Goal: Task Accomplishment & Management: Complete application form

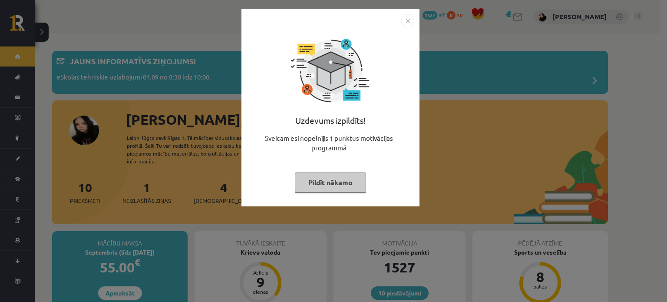
click at [323, 183] on button "Pildīt nākamo" at bounding box center [330, 182] width 71 height 20
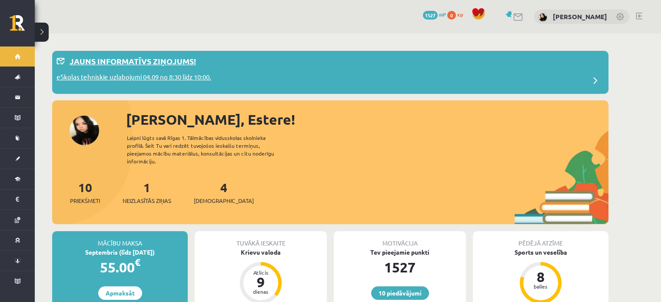
click at [233, 79] on div "eSkolas tehniskie uzlabojumi 04.09 no 8:30 līdz 10:00." at bounding box center [329, 80] width 547 height 17
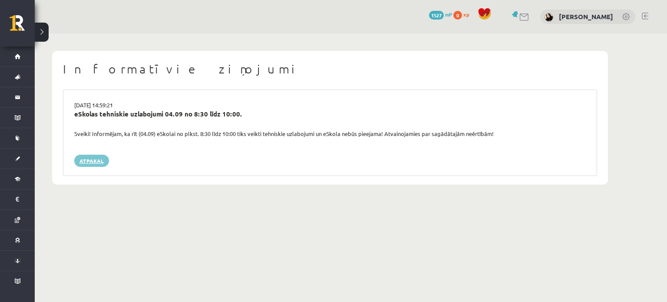
click at [90, 163] on link "Atpakaļ" at bounding box center [91, 161] width 35 height 12
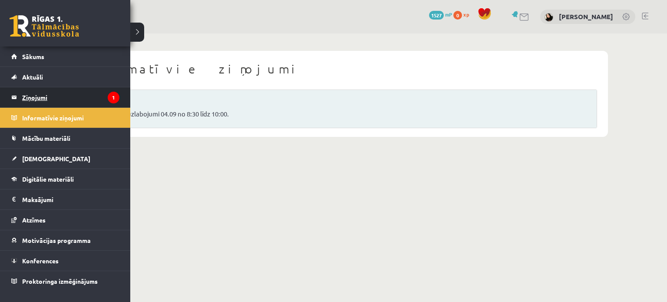
click at [57, 95] on legend "Ziņojumi 1" at bounding box center [70, 97] width 97 height 20
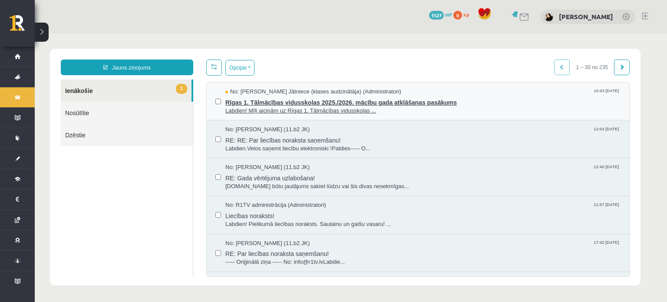
click at [326, 107] on span "Labdien! Mīļi aicinām uz Rīgas 1. Tālmācības vidusskolas ..." at bounding box center [423, 111] width 395 height 8
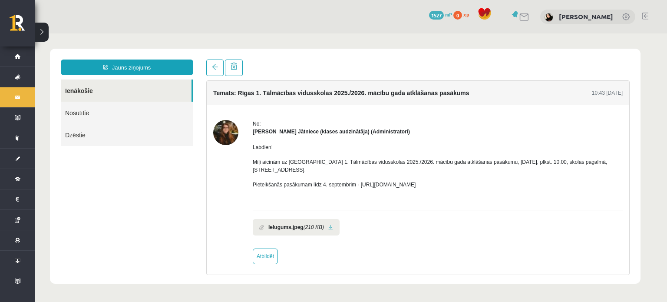
click at [299, 223] on b "Ielugums.jpeg" at bounding box center [286, 227] width 35 height 8
click at [328, 225] on link at bounding box center [330, 228] width 5 height 6
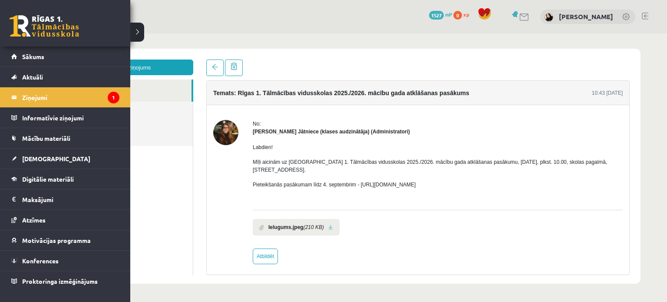
click at [17, 27] on link at bounding box center [45, 26] width 70 height 22
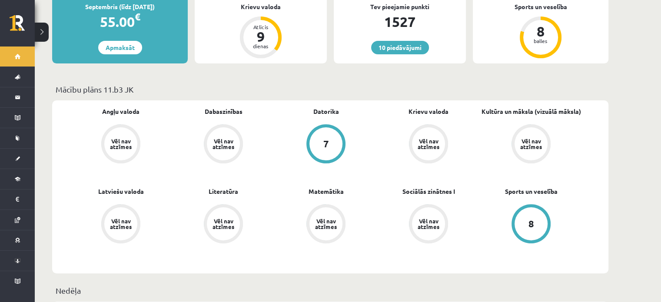
scroll to position [198, 0]
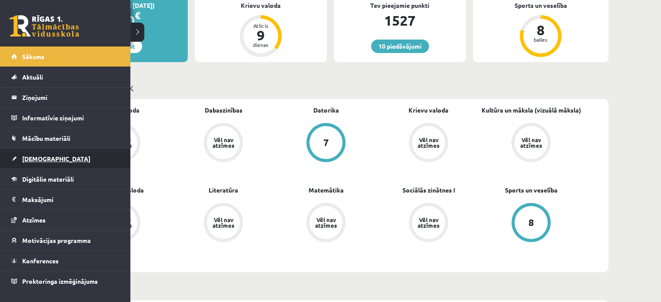
click at [33, 159] on span "[DEMOGRAPHIC_DATA]" at bounding box center [56, 159] width 68 height 8
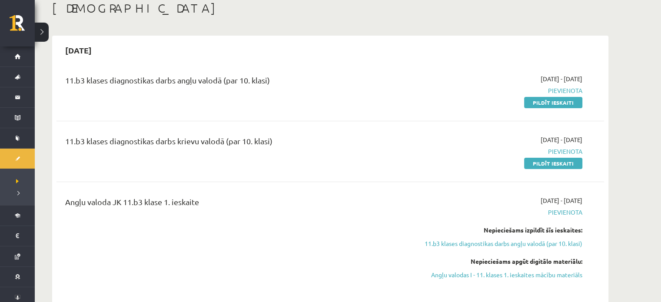
scroll to position [57, 0]
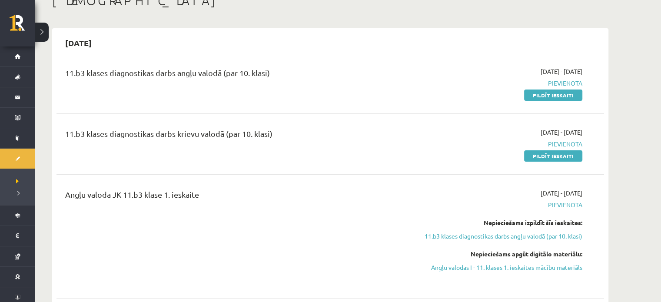
click at [558, 95] on link "Pildīt ieskaiti" at bounding box center [553, 95] width 58 height 11
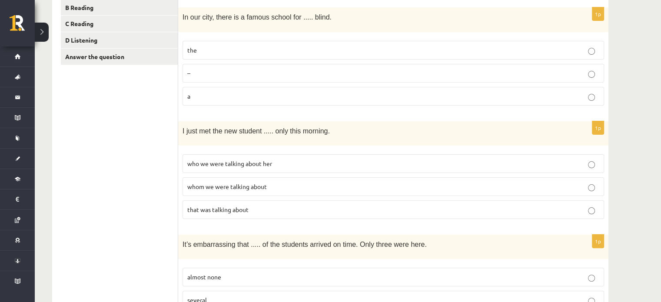
scroll to position [178, 0]
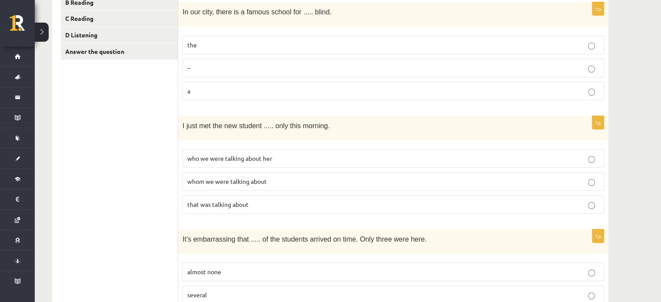
click at [252, 159] on label "who we were talking about her" at bounding box center [392, 158] width 421 height 19
click at [274, 40] on p "the" at bounding box center [393, 44] width 412 height 9
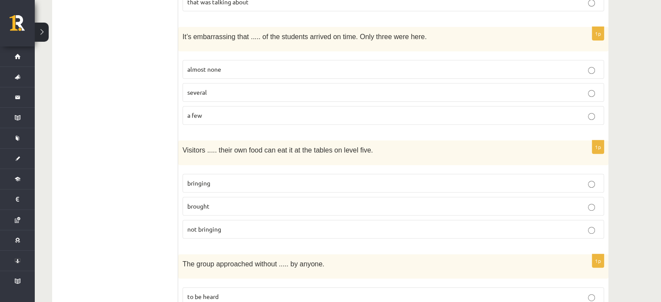
scroll to position [380, 0]
click at [266, 67] on p "almost none" at bounding box center [393, 69] width 412 height 9
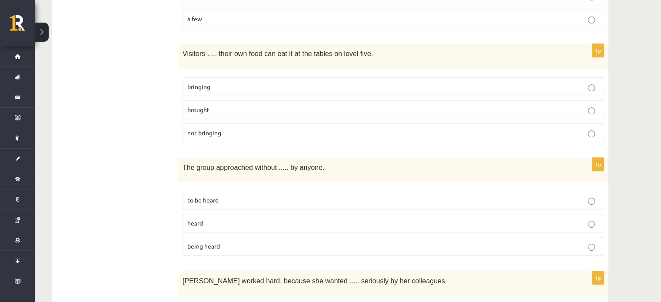
scroll to position [476, 0]
click at [243, 84] on p "bringing" at bounding box center [393, 87] width 412 height 9
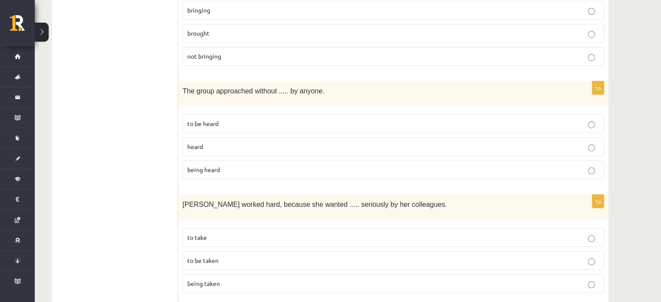
scroll to position [554, 0]
click at [211, 165] on span "being heard" at bounding box center [203, 169] width 33 height 8
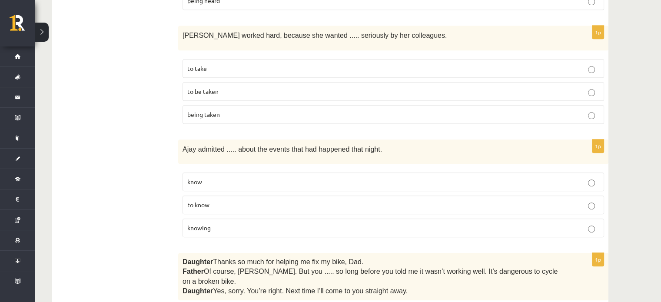
scroll to position [725, 0]
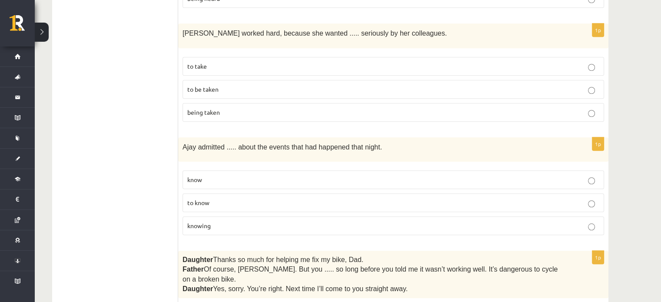
click at [225, 113] on fieldset "to take to be taken being taken" at bounding box center [392, 89] width 421 height 72
click at [211, 108] on span "being taken" at bounding box center [203, 112] width 33 height 8
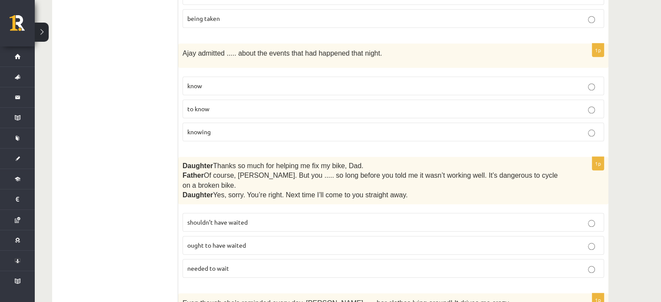
scroll to position [829, 0]
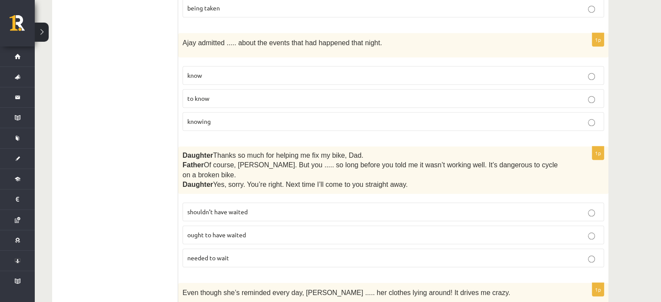
click at [262, 116] on label "knowing" at bounding box center [392, 121] width 421 height 19
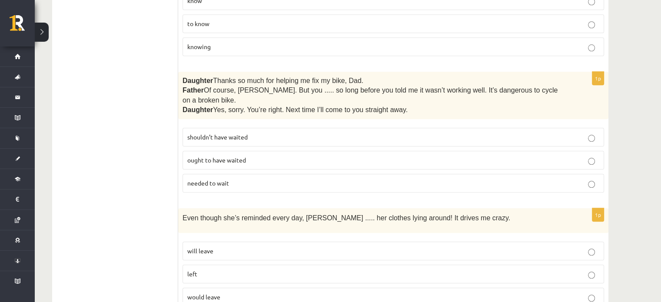
scroll to position [910, 0]
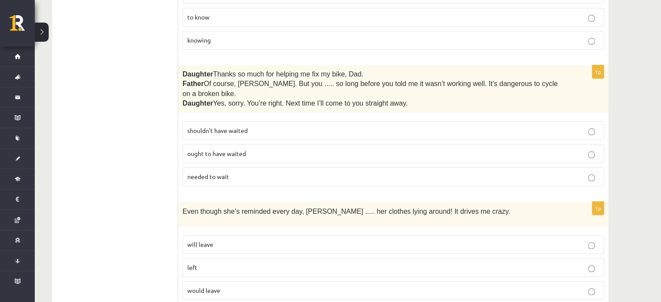
click at [260, 121] on label "shouldn’t have waited" at bounding box center [392, 130] width 421 height 19
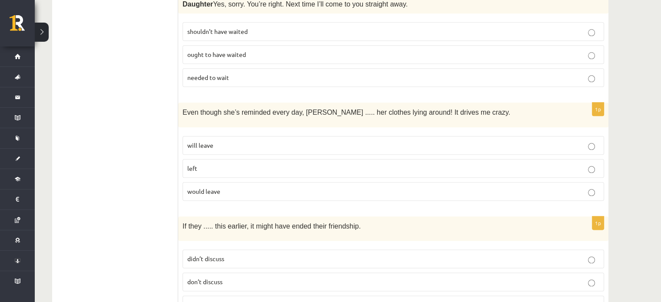
scroll to position [1032, 0]
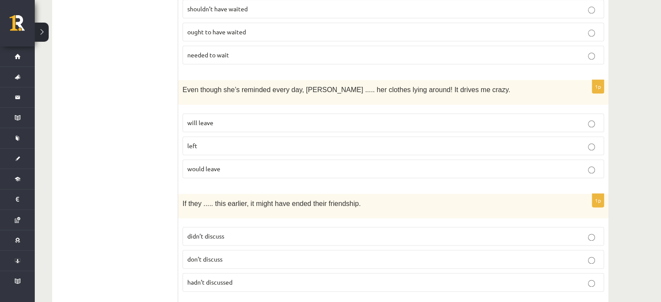
click at [260, 136] on label "left" at bounding box center [392, 145] width 421 height 19
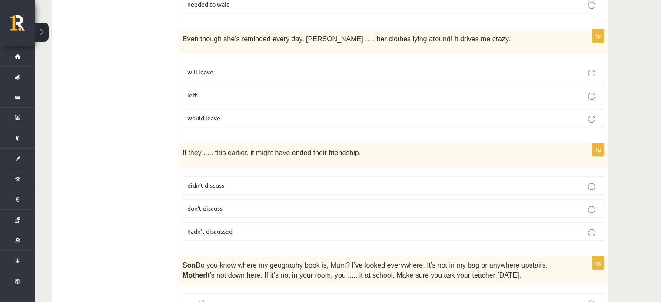
scroll to position [1096, 0]
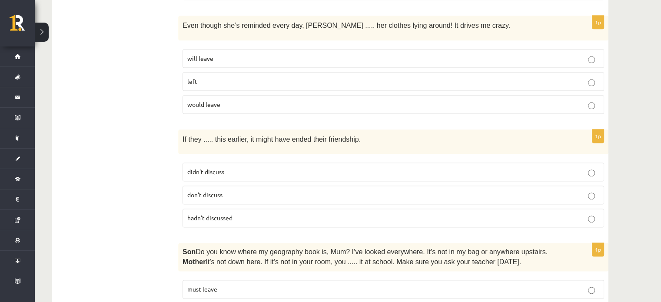
click at [197, 100] on span "would leave" at bounding box center [203, 104] width 33 height 8
click at [353, 213] on p "hadn’t discussed" at bounding box center [393, 217] width 412 height 9
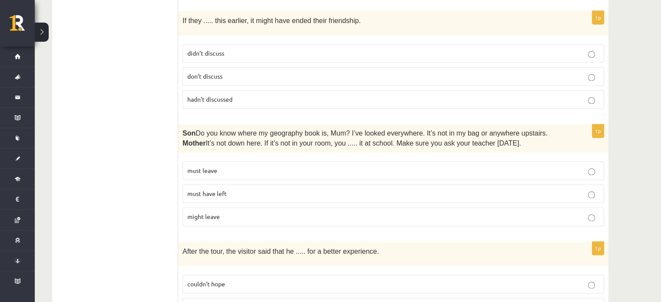
scroll to position [1221, 0]
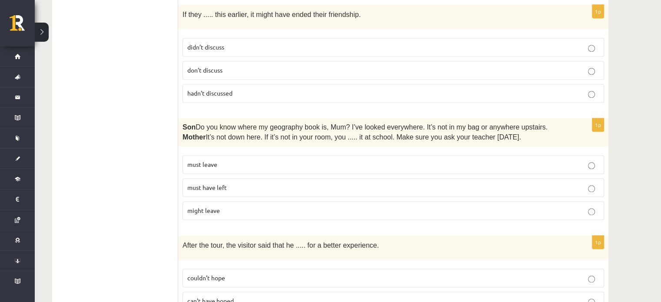
click at [287, 183] on p "must have left" at bounding box center [393, 187] width 412 height 9
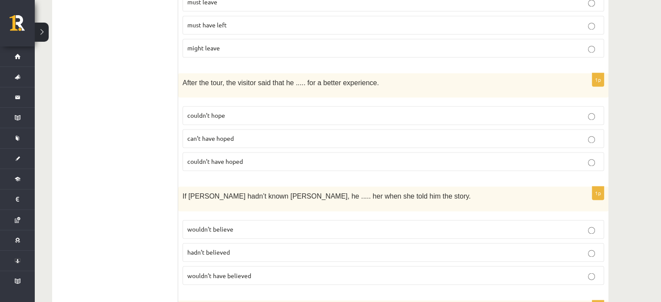
scroll to position [1385, 0]
click at [262, 156] on p "couldn’t have hoped" at bounding box center [393, 160] width 412 height 9
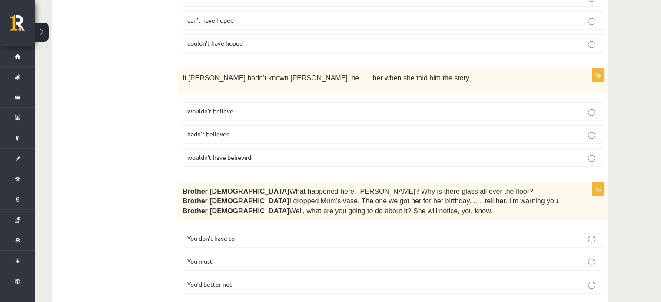
scroll to position [1533, 0]
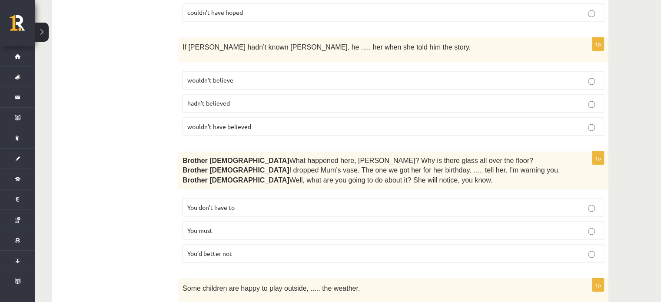
click at [232, 122] on p "wouldn’t have believed" at bounding box center [393, 126] width 412 height 9
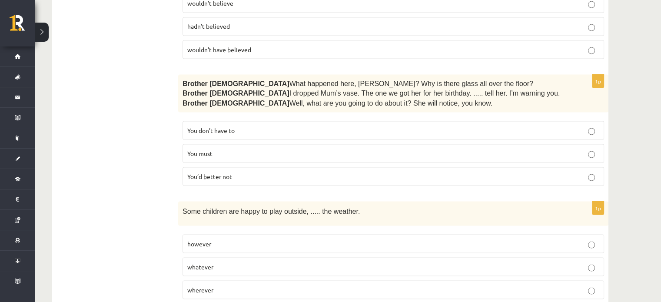
scroll to position [1613, 0]
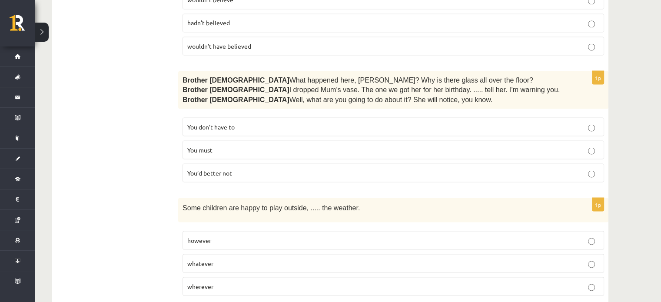
click at [338, 168] on p "You’d better not" at bounding box center [393, 172] width 412 height 9
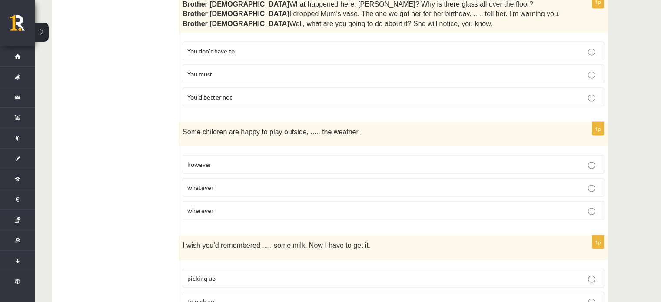
scroll to position [1692, 0]
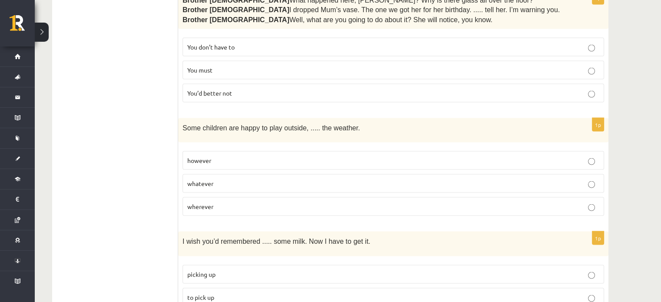
click at [291, 156] on p "however" at bounding box center [393, 160] width 412 height 9
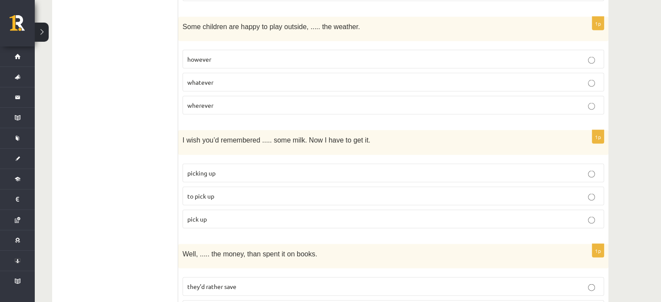
scroll to position [1800, 0]
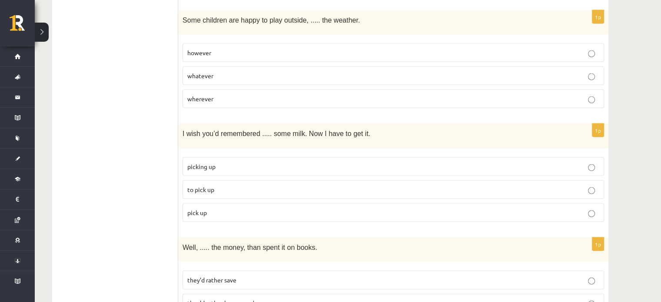
click at [277, 185] on p "to pick up" at bounding box center [393, 189] width 412 height 9
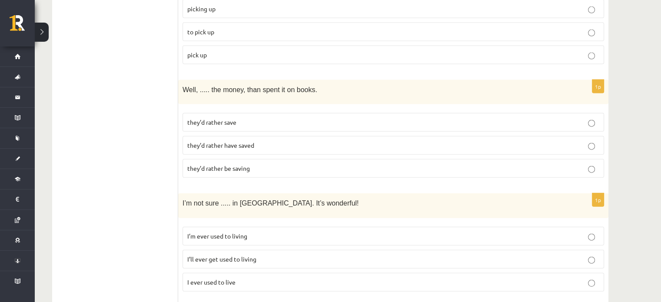
scroll to position [1959, 0]
click at [202, 112] on label "they’d rather save" at bounding box center [392, 121] width 421 height 19
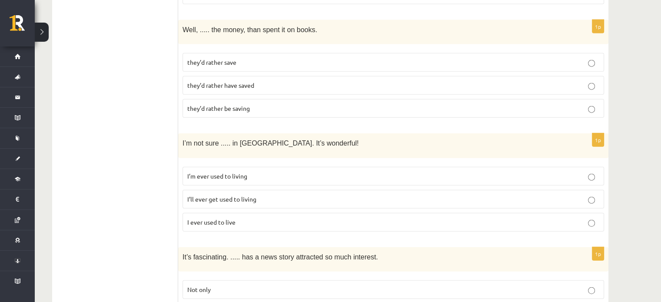
scroll to position [2037, 0]
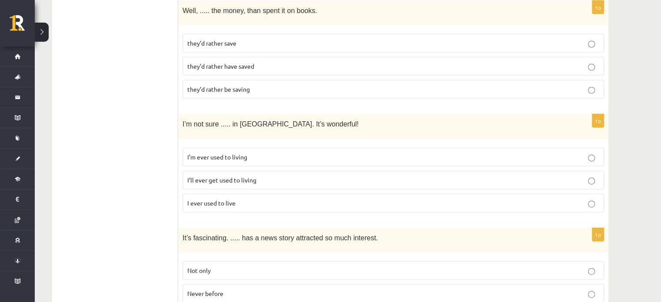
click at [261, 176] on p "I’ll ever get used to living" at bounding box center [393, 180] width 412 height 9
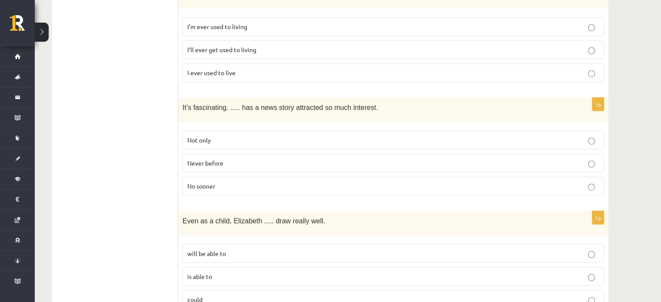
scroll to position [2167, 0]
click at [209, 136] on span "Not only" at bounding box center [198, 140] width 23 height 8
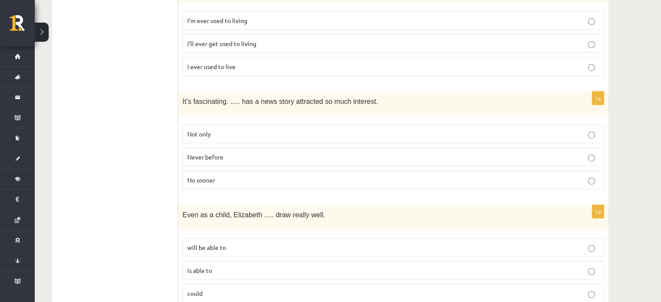
click at [227, 289] on p "could" at bounding box center [393, 293] width 412 height 9
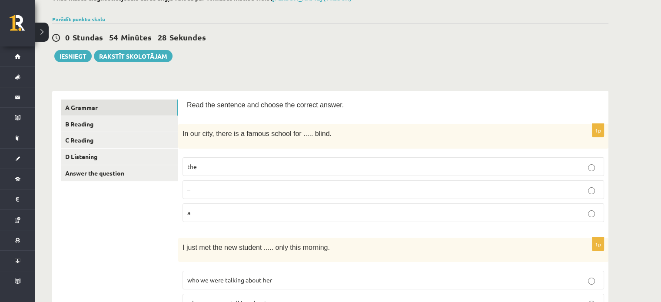
scroll to position [0, 0]
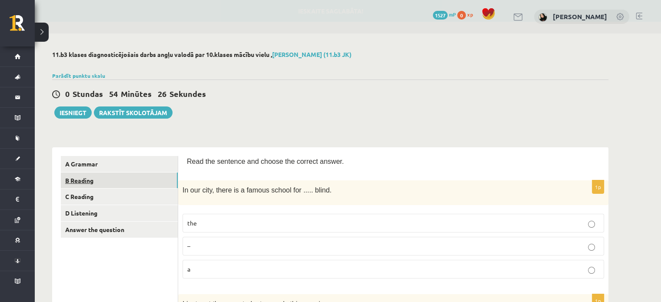
click at [98, 182] on link "B Reading" at bounding box center [119, 180] width 117 height 16
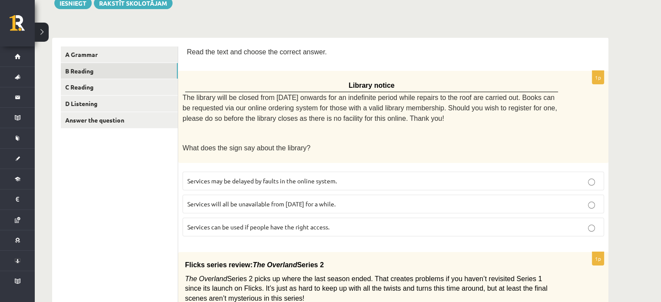
scroll to position [109, 0]
click at [266, 222] on p "Services can be used if people have the right access." at bounding box center [393, 226] width 412 height 9
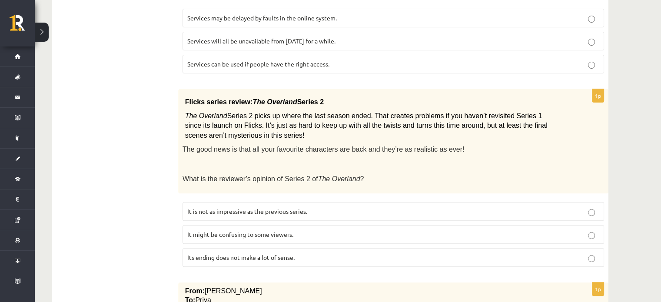
scroll to position [274, 0]
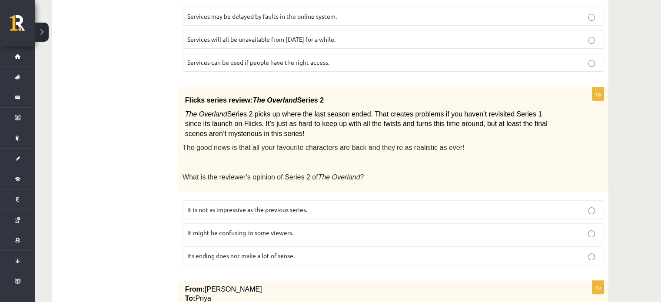
click at [393, 228] on p "It might be confusing to some viewers." at bounding box center [393, 232] width 412 height 9
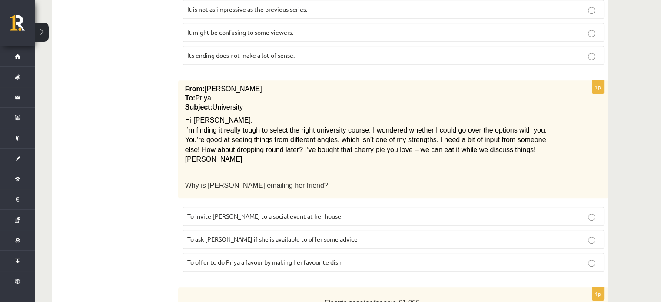
scroll to position [474, 0]
click at [391, 235] on p "To ask Priya if she is available to offer some advice" at bounding box center [393, 239] width 412 height 9
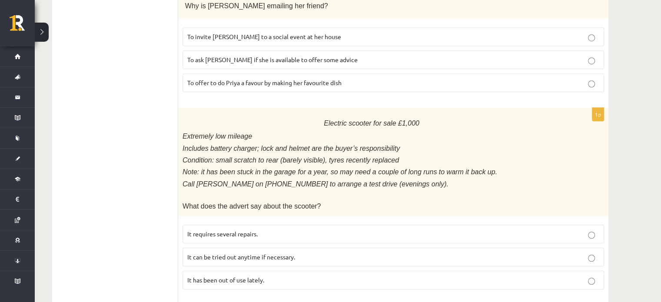
scroll to position [654, 0]
click at [256, 275] on span "It has been out of use lately." at bounding box center [225, 279] width 77 height 8
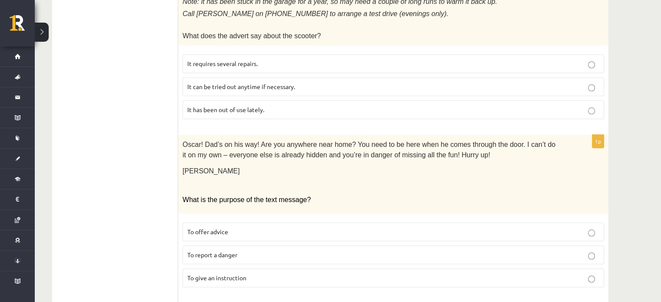
scroll to position [824, 0]
click at [254, 246] on label "To report a danger" at bounding box center [392, 255] width 421 height 19
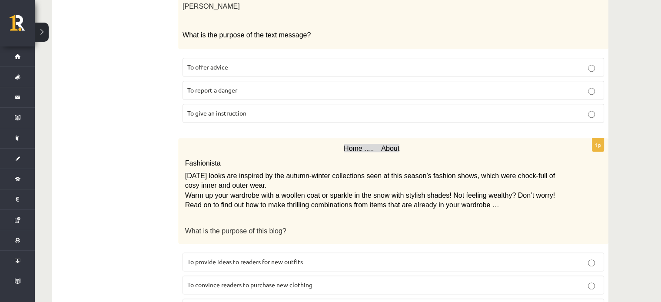
scroll to position [1018, 0]
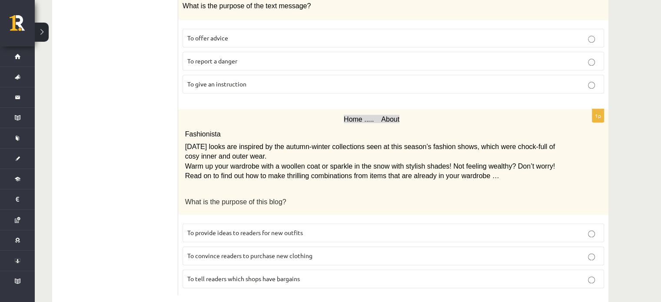
click at [254, 246] on label "To convince readers to purchase new clothing" at bounding box center [392, 255] width 421 height 19
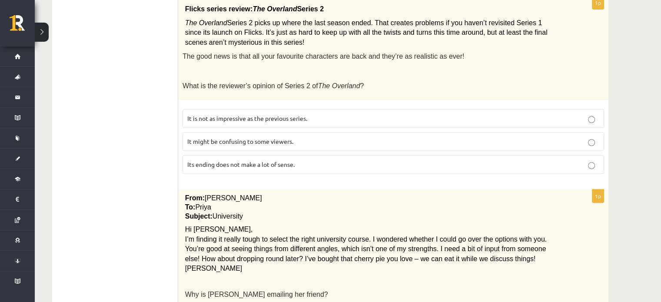
scroll to position [0, 0]
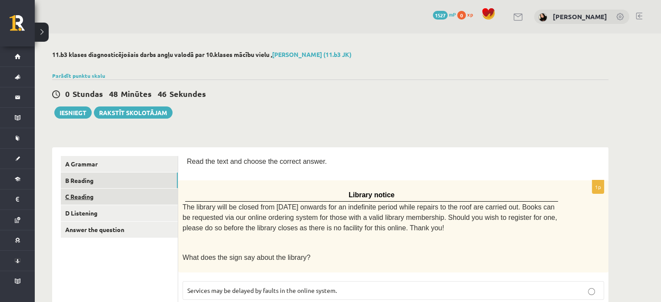
click at [113, 198] on link "C Reading" at bounding box center [119, 197] width 117 height 16
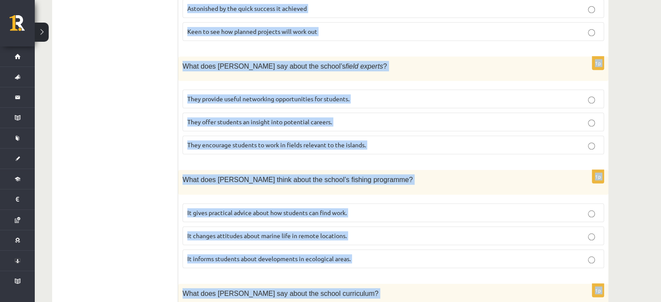
scroll to position [827, 0]
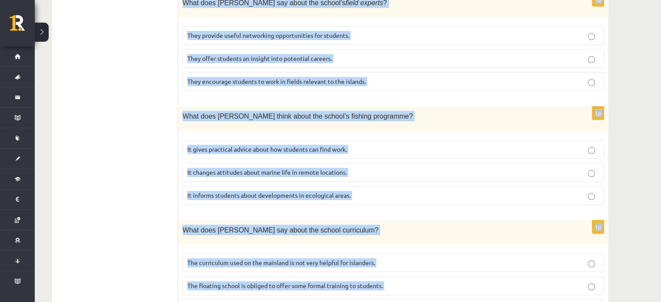
drag, startPoint x: 187, startPoint y: 54, endPoint x: 470, endPoint y: 322, distance: 389.7
copy form "Read the article about an unusual school and choose the correct answer for each…"
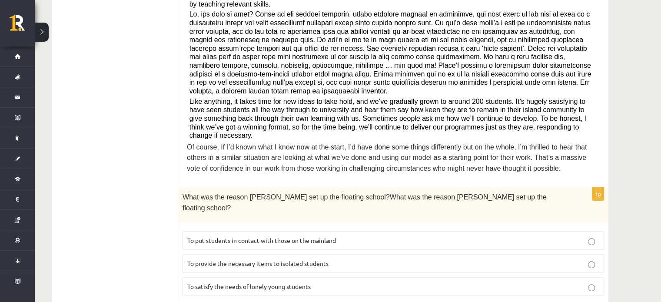
scroll to position [350, 0]
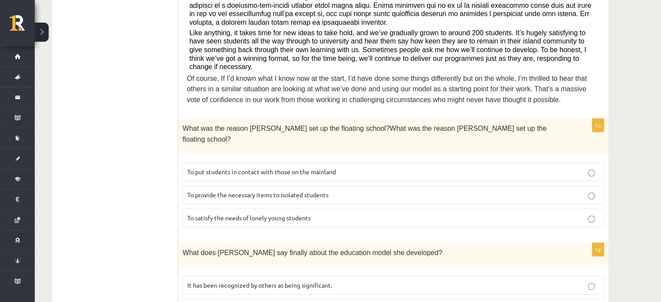
click at [264, 186] on label "To provide the necessary items to isolated students" at bounding box center [392, 195] width 421 height 19
click at [270, 281] on span "It has been recognized by others as being significant." at bounding box center [259, 285] width 145 height 8
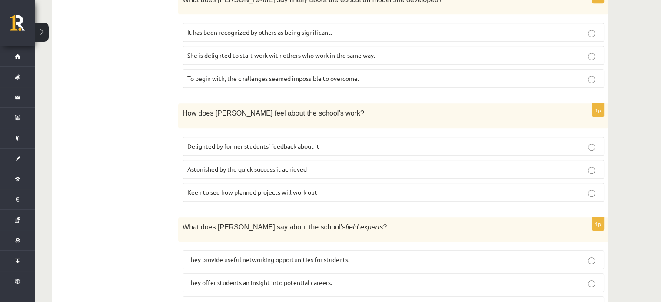
scroll to position [604, 0]
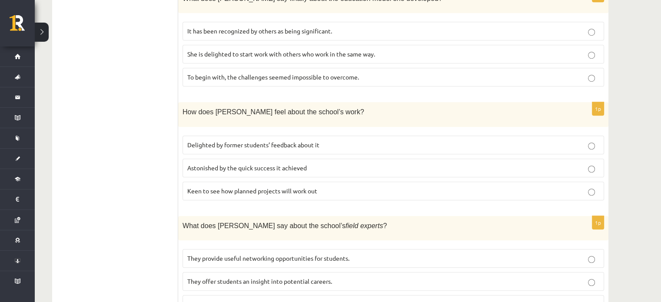
click at [228, 141] on span "Delighted by former students’ feedback about it" at bounding box center [253, 145] width 132 height 8
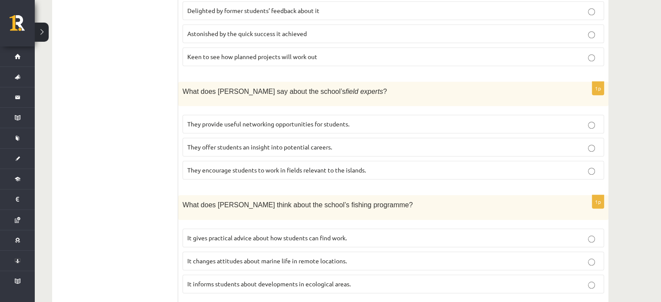
scroll to position [740, 0]
click at [283, 142] on p "They offer students an insight into potential careers." at bounding box center [393, 146] width 412 height 9
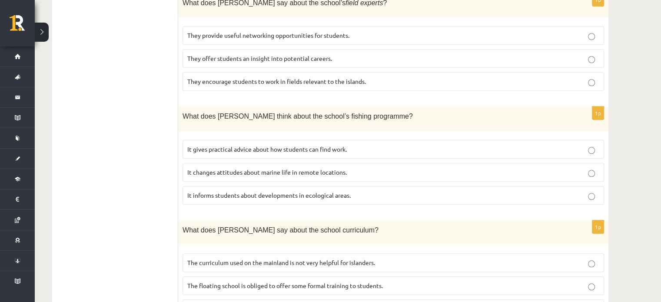
scroll to position [827, 0]
click at [299, 192] on span "It informs students about developments in ecological areas." at bounding box center [268, 196] width 163 height 8
click at [293, 259] on span "The curriculum used on the mainland is not very helpful for islanders." at bounding box center [281, 263] width 188 height 8
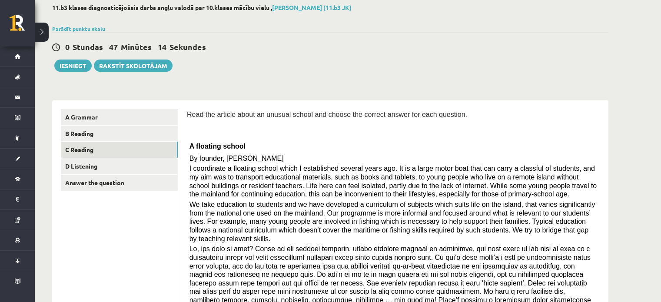
scroll to position [0, 0]
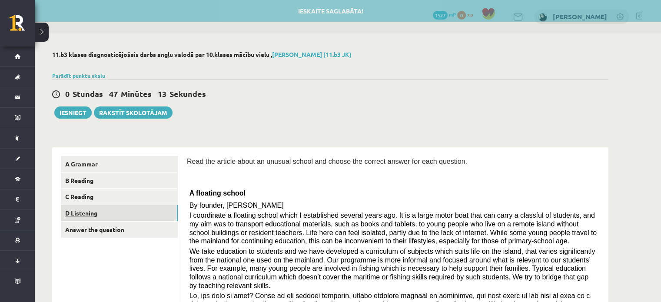
click at [83, 219] on link "D Listening" at bounding box center [119, 213] width 117 height 16
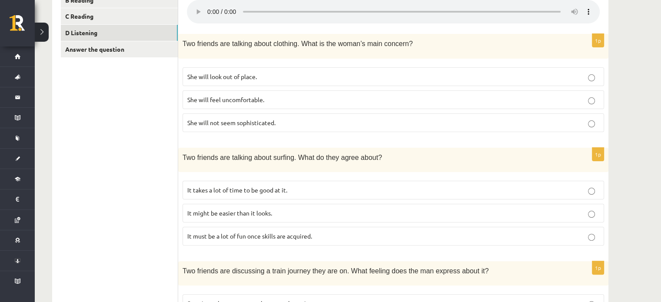
scroll to position [181, 0]
drag, startPoint x: 282, startPoint y: 123, endPoint x: 236, endPoint y: 123, distance: 45.2
click at [236, 123] on p "She will not seem sophisticated." at bounding box center [393, 122] width 412 height 9
copy span "sophisticated."
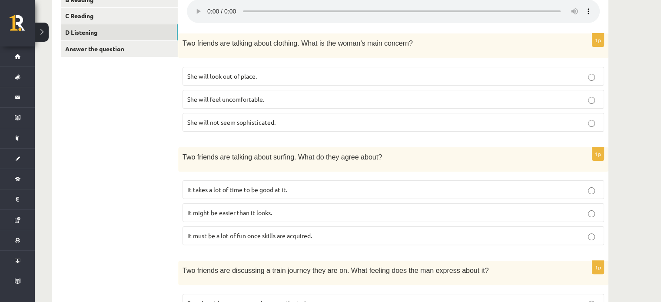
click at [264, 75] on p "She will look out of place." at bounding box center [393, 76] width 412 height 9
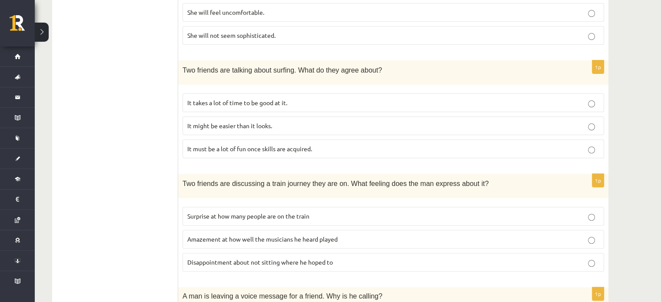
scroll to position [259, 0]
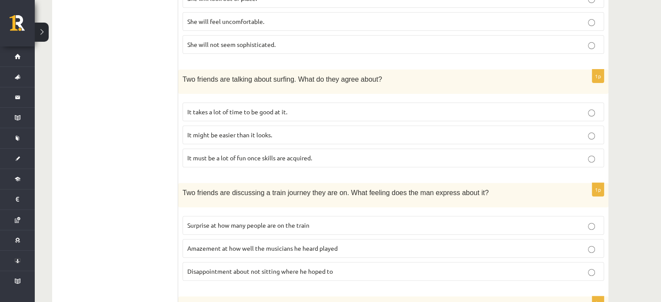
click at [325, 153] on p "It must be a lot of fun once skills are acquired." at bounding box center [393, 157] width 412 height 9
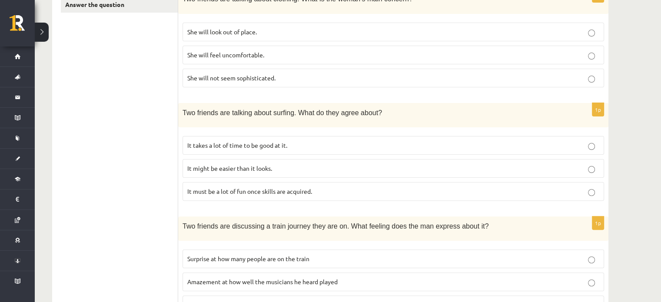
scroll to position [226, 0]
click at [230, 136] on label "It takes a lot of time to be good at it." at bounding box center [392, 144] width 421 height 19
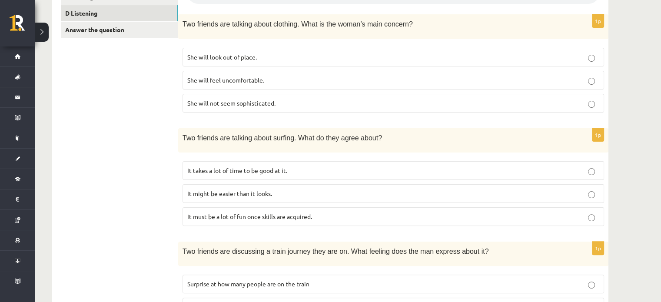
scroll to position [200, 0]
click at [270, 172] on label "It takes a lot of time to be good at it." at bounding box center [392, 170] width 421 height 19
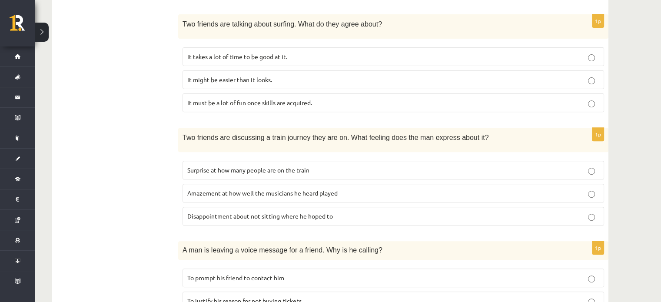
scroll to position [327, 0]
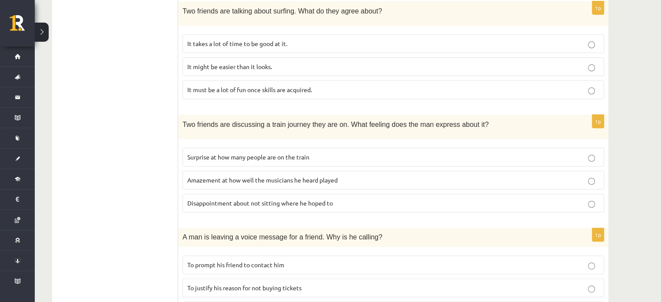
click at [268, 199] on span "Disappointment about not sitting where he hoped to" at bounding box center [260, 203] width 146 height 8
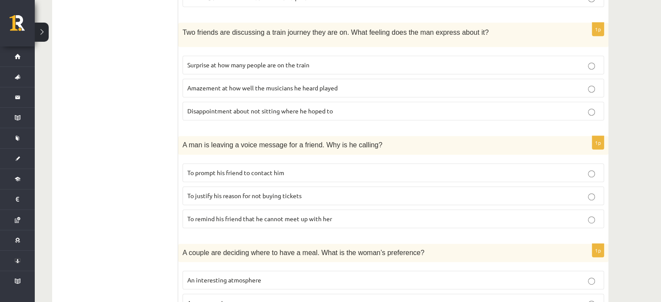
scroll to position [419, 0]
click at [301, 172] on p "To prompt his friend to contact him" at bounding box center [393, 172] width 412 height 9
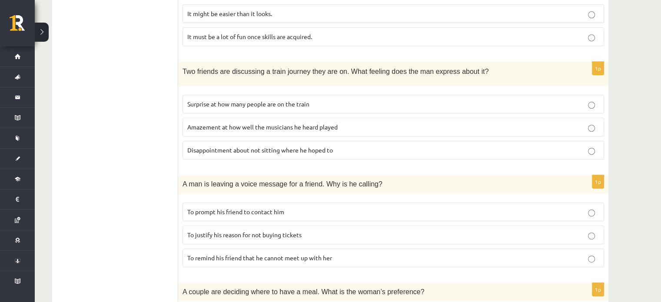
scroll to position [366, 0]
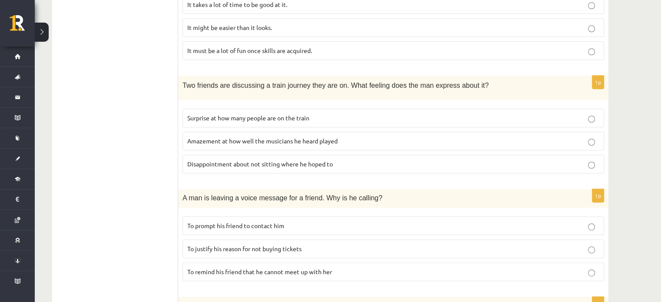
click at [280, 164] on label "Disappointment about not sitting where he hoped to" at bounding box center [392, 164] width 421 height 19
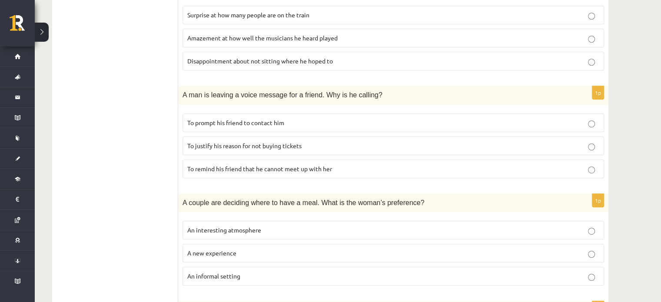
scroll to position [593, 0]
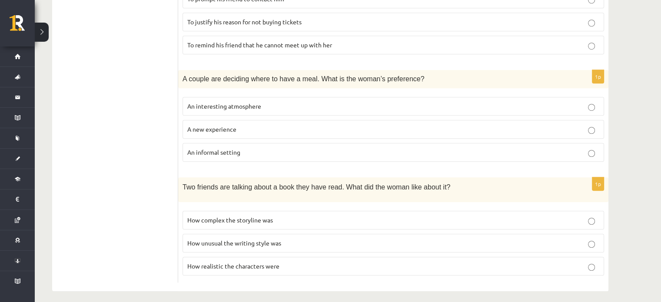
click at [310, 219] on label "How complex the storyline was" at bounding box center [392, 220] width 421 height 19
click at [279, 262] on p "How realistic the characters were" at bounding box center [393, 266] width 412 height 9
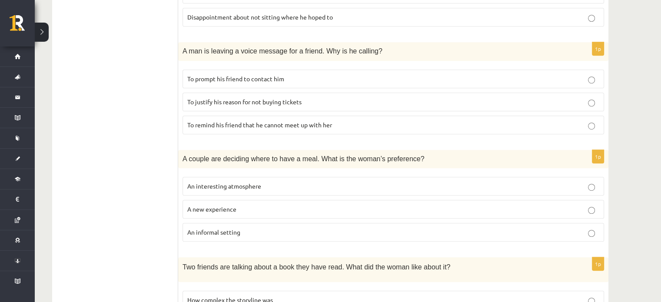
scroll to position [490, 0]
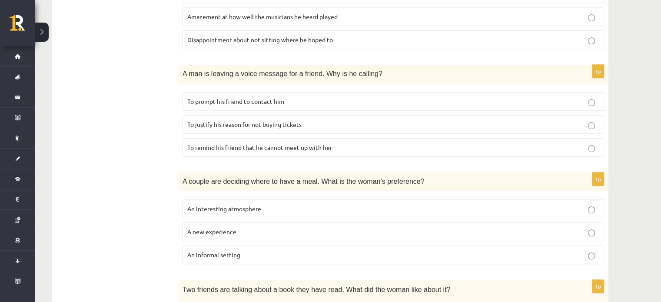
click at [245, 252] on p "An informal setting" at bounding box center [393, 254] width 412 height 9
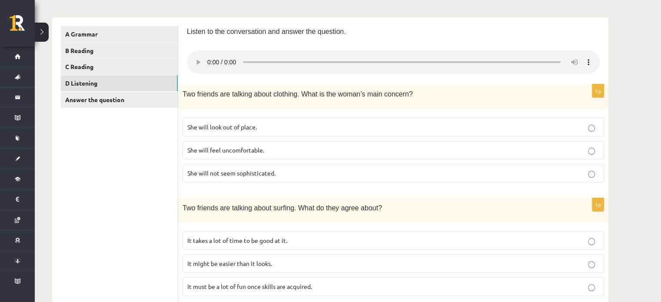
scroll to position [122, 0]
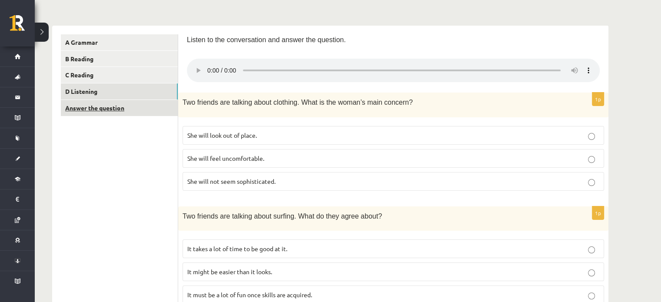
click at [79, 106] on link "Answer the question" at bounding box center [119, 108] width 117 height 16
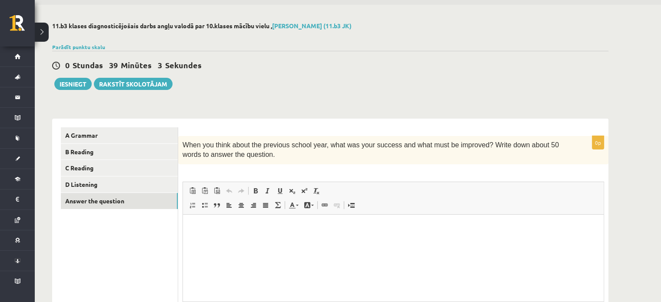
scroll to position [0, 0]
click at [74, 86] on button "Iesniegt" at bounding box center [72, 84] width 37 height 12
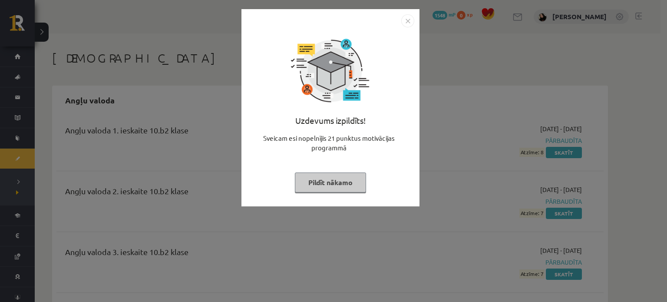
click at [343, 186] on button "Pildīt nākamo" at bounding box center [330, 182] width 71 height 20
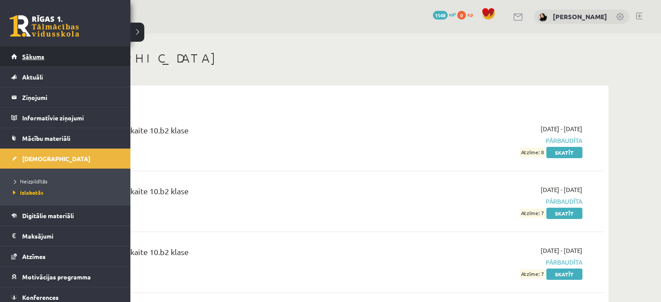
click at [21, 60] on link "Sākums" at bounding box center [65, 56] width 108 height 20
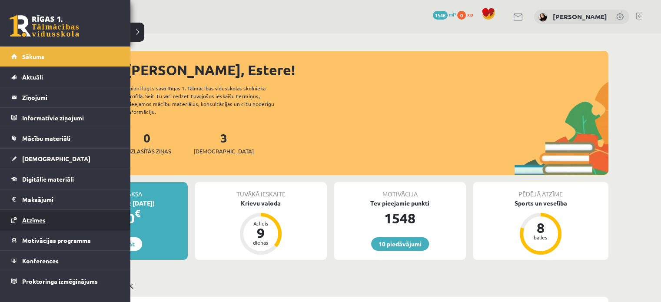
click at [43, 214] on link "Atzīmes" at bounding box center [65, 220] width 108 height 20
